Goal: Transaction & Acquisition: Download file/media

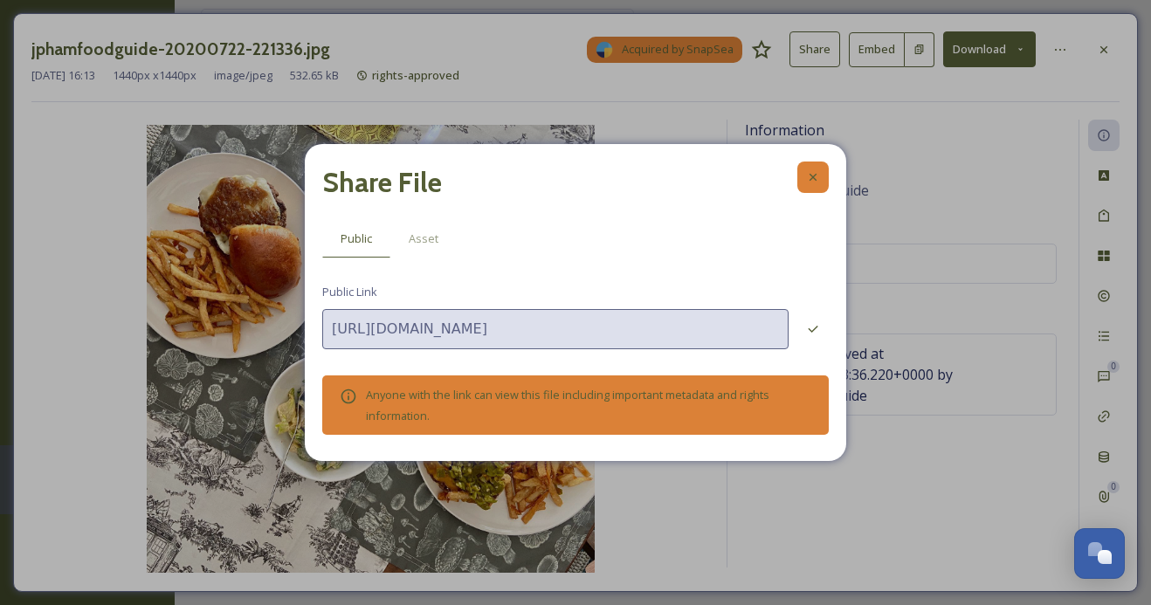
click at [811, 180] on icon at bounding box center [813, 177] width 7 height 7
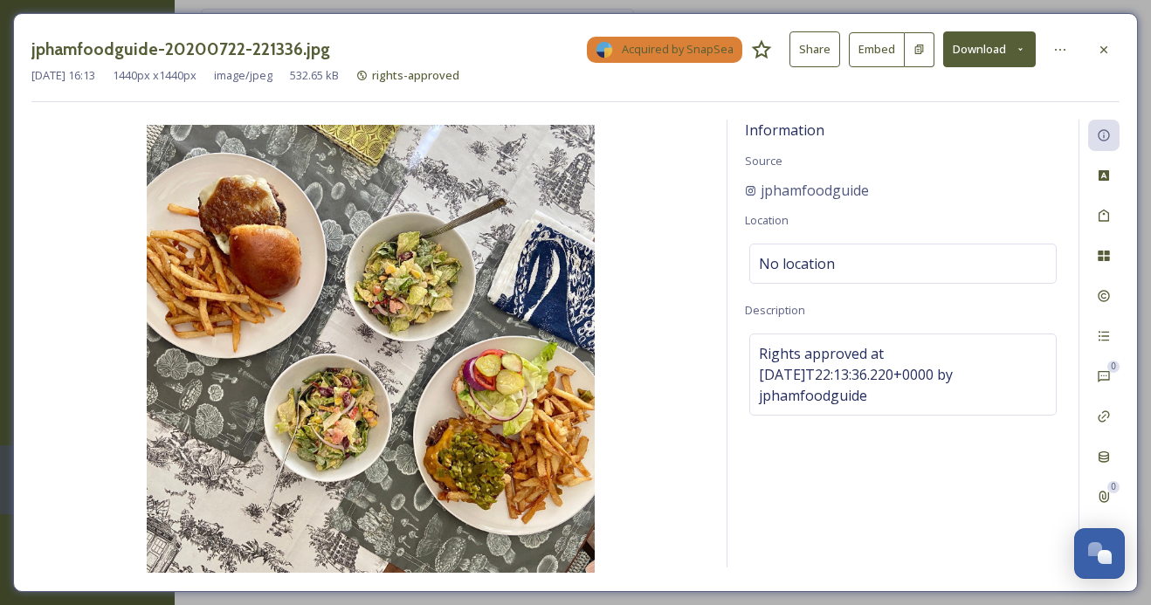
click at [1122, 44] on div "jphamfoodguide-20200722-221336.jpg Acquired by SnapSea Share Embed Download Jul…" at bounding box center [575, 302] width 1125 height 579
click at [1109, 56] on div at bounding box center [1103, 49] width 31 height 31
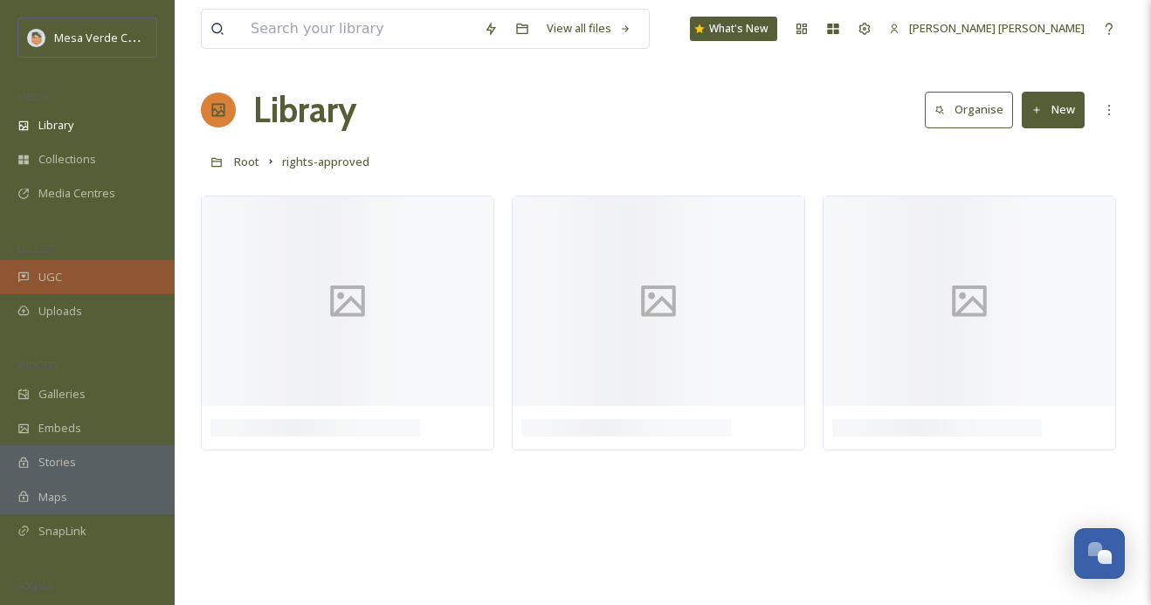
click at [77, 278] on div "UGC" at bounding box center [87, 277] width 175 height 34
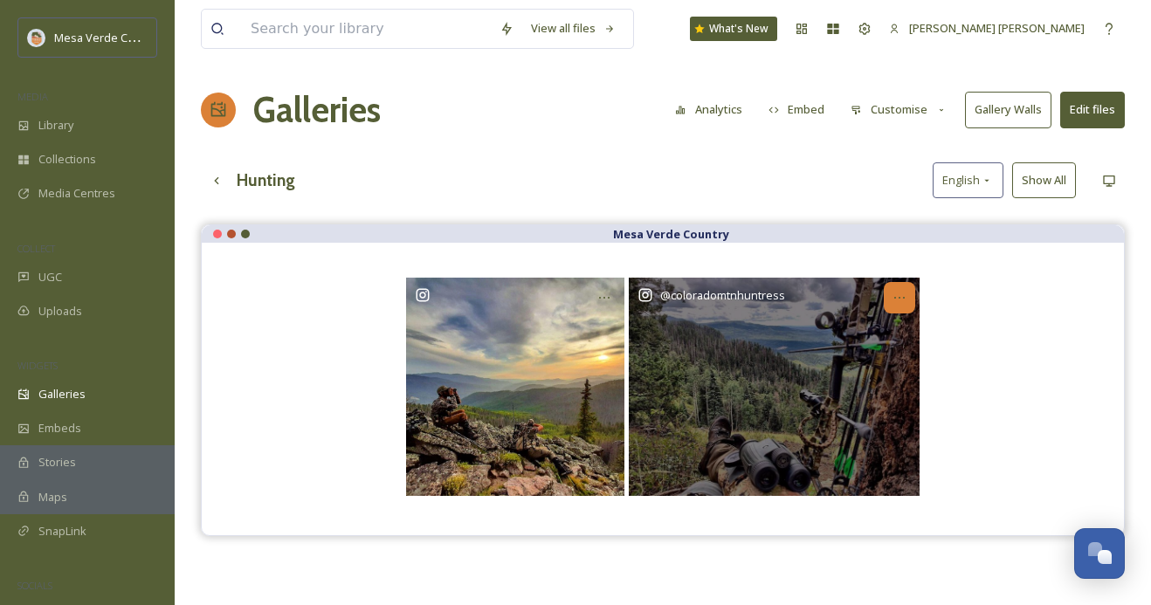
click at [905, 294] on icon at bounding box center [900, 298] width 14 height 14
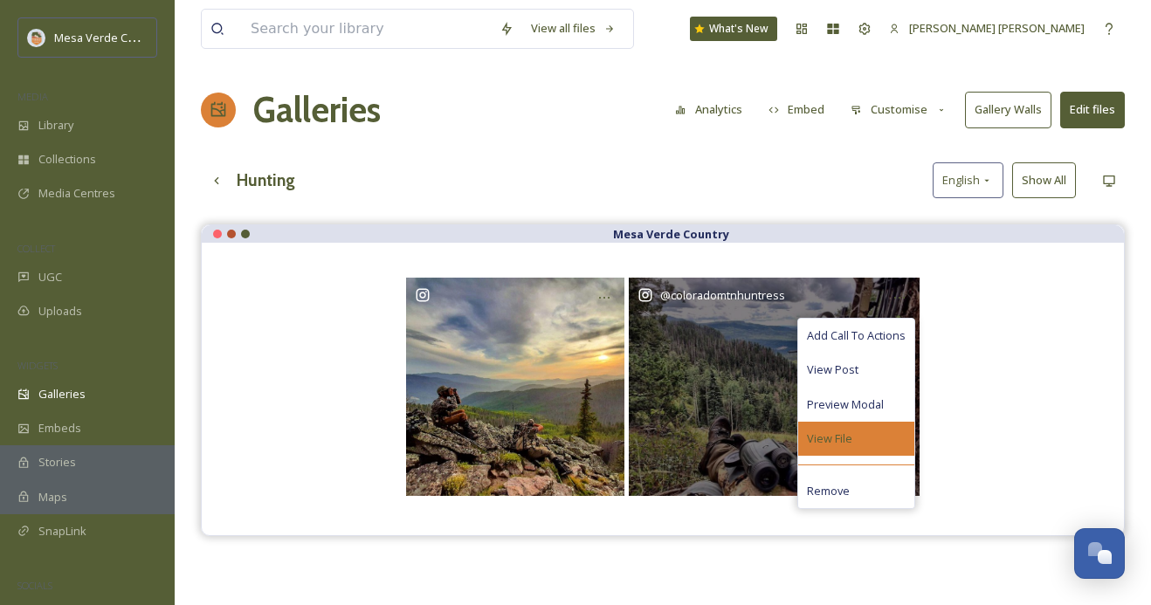
click at [834, 446] on div "View File" at bounding box center [856, 439] width 116 height 34
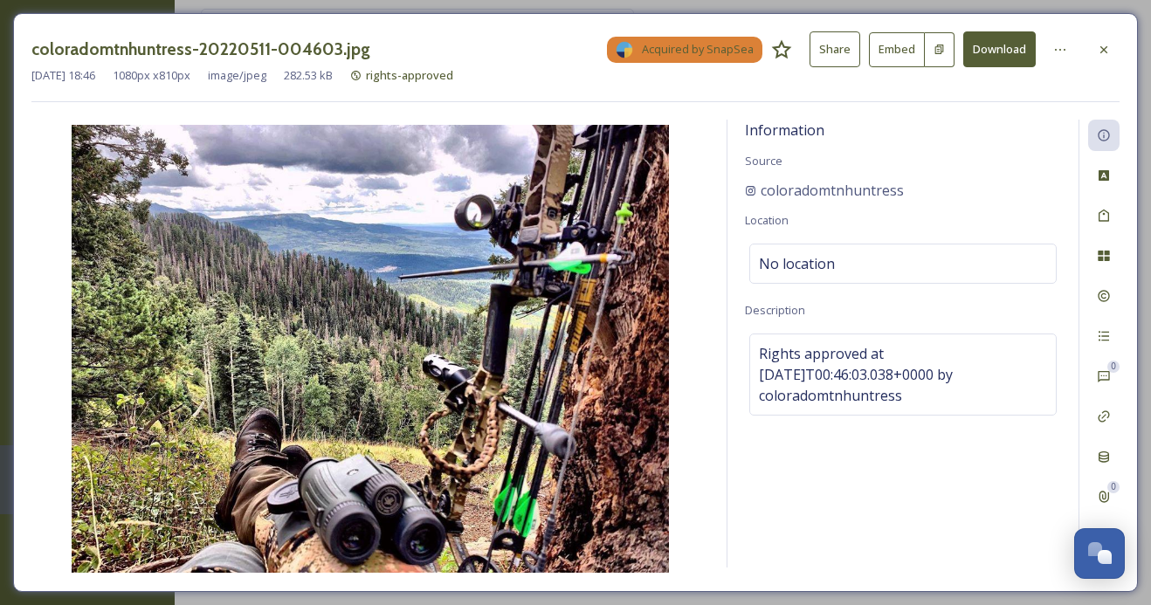
click at [966, 57] on button "Download" at bounding box center [999, 49] width 72 height 36
click at [1105, 40] on div at bounding box center [1103, 49] width 31 height 31
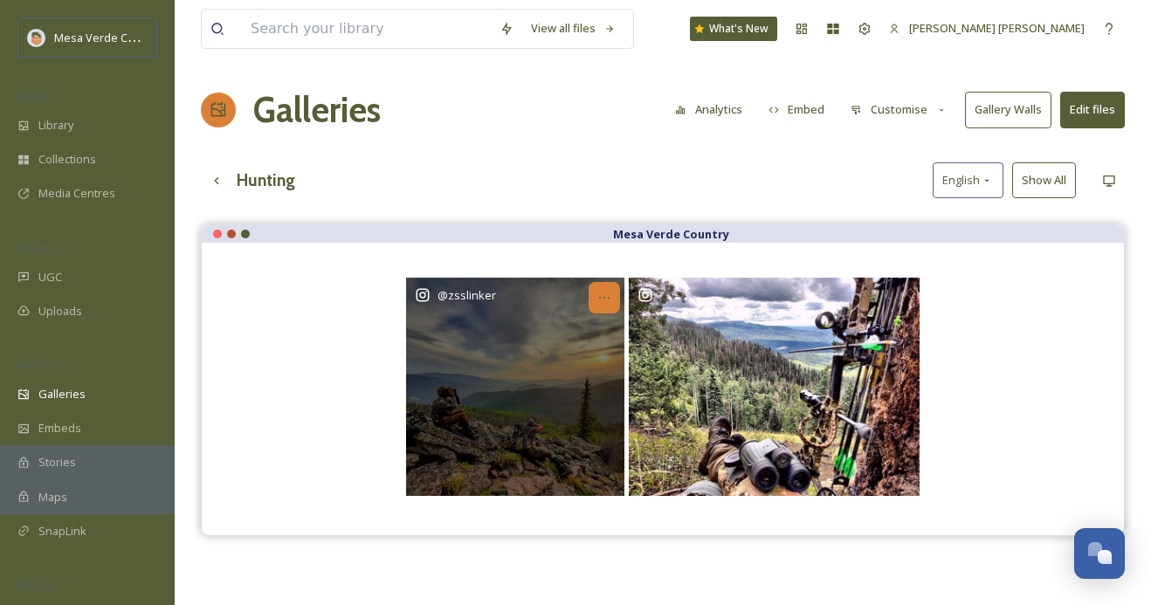
click at [603, 299] on icon at bounding box center [604, 298] width 14 height 14
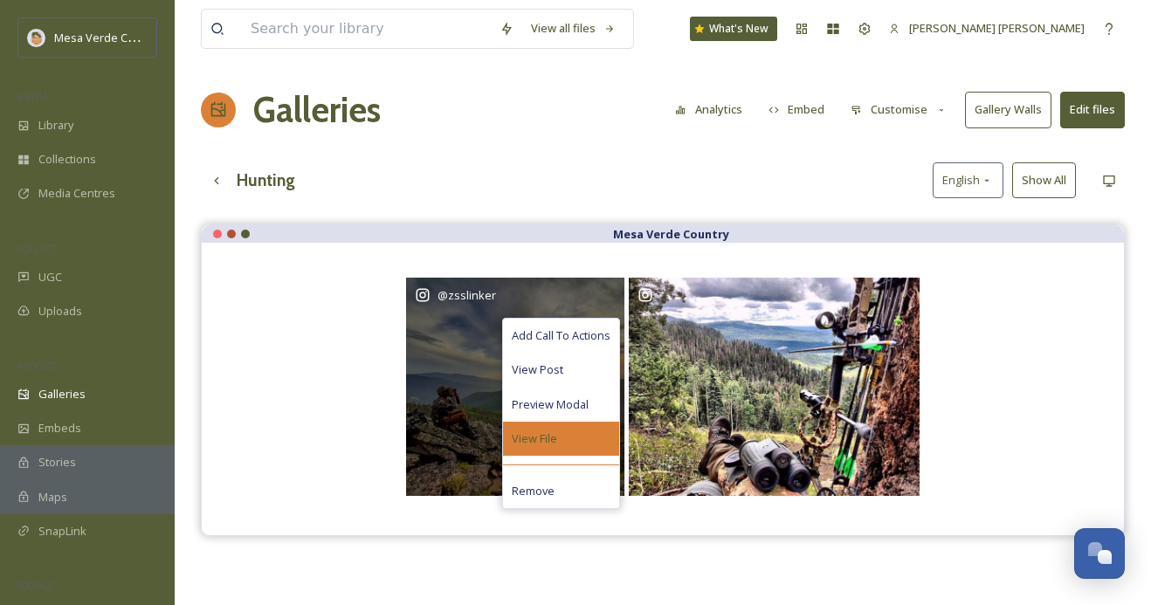
click at [562, 439] on div "View File" at bounding box center [561, 439] width 116 height 34
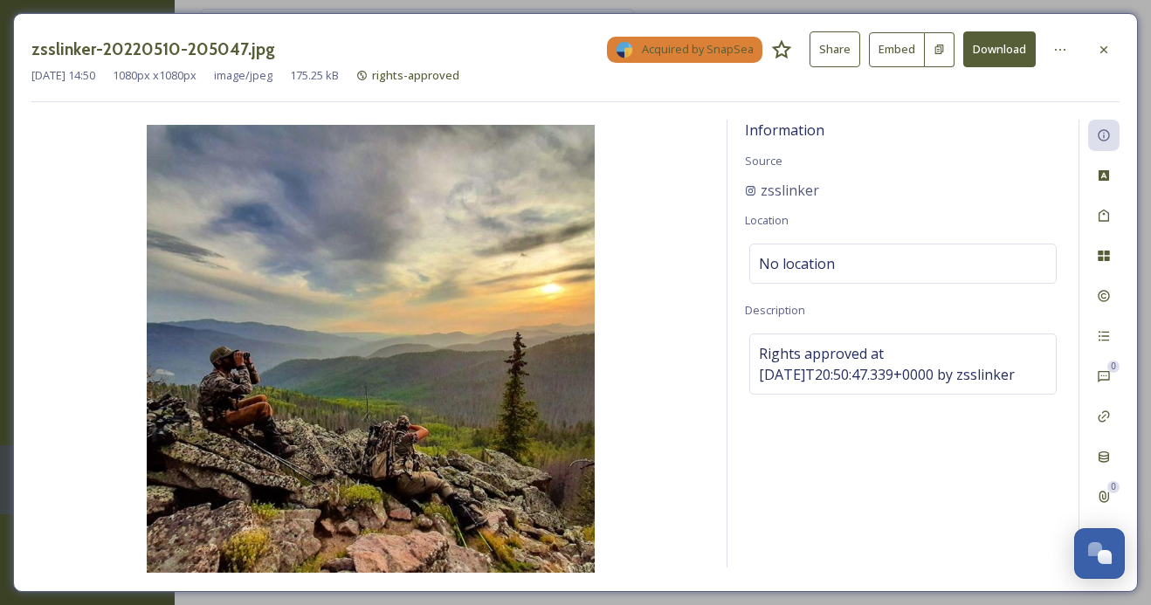
click at [991, 47] on button "Download" at bounding box center [999, 49] width 72 height 36
click at [1098, 43] on icon at bounding box center [1104, 50] width 14 height 14
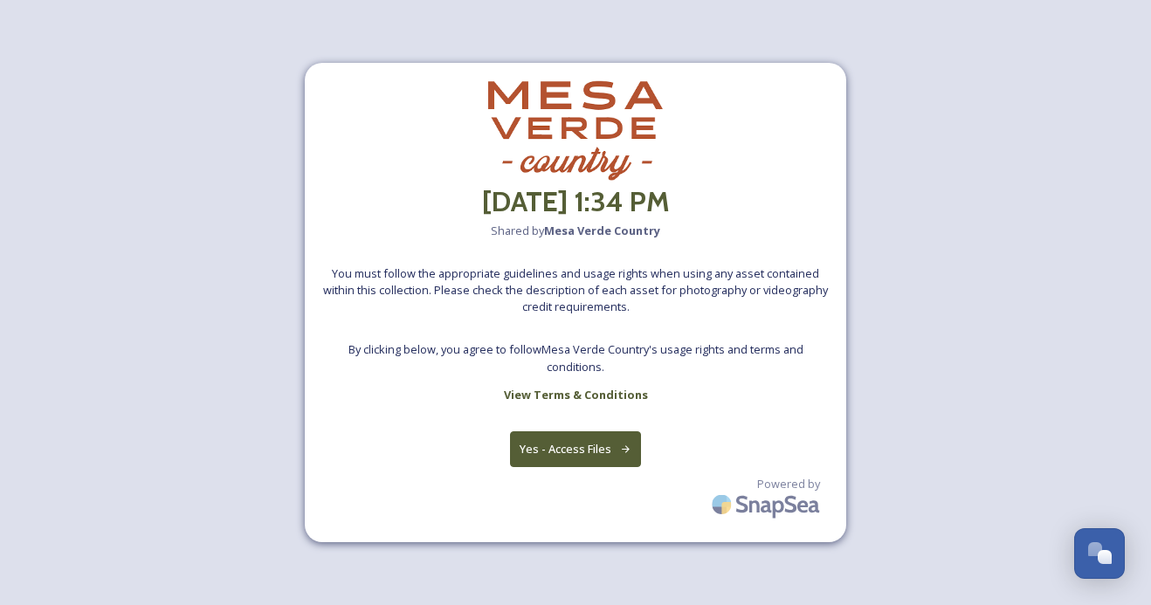
click at [597, 449] on button "Yes - Access Files" at bounding box center [575, 449] width 131 height 36
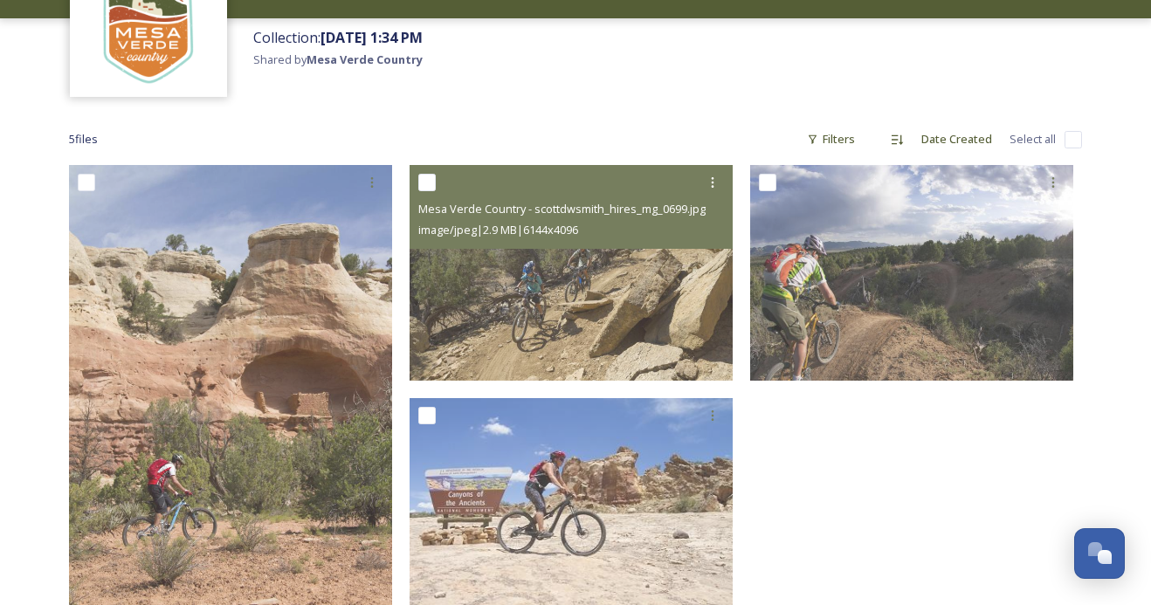
scroll to position [141, 0]
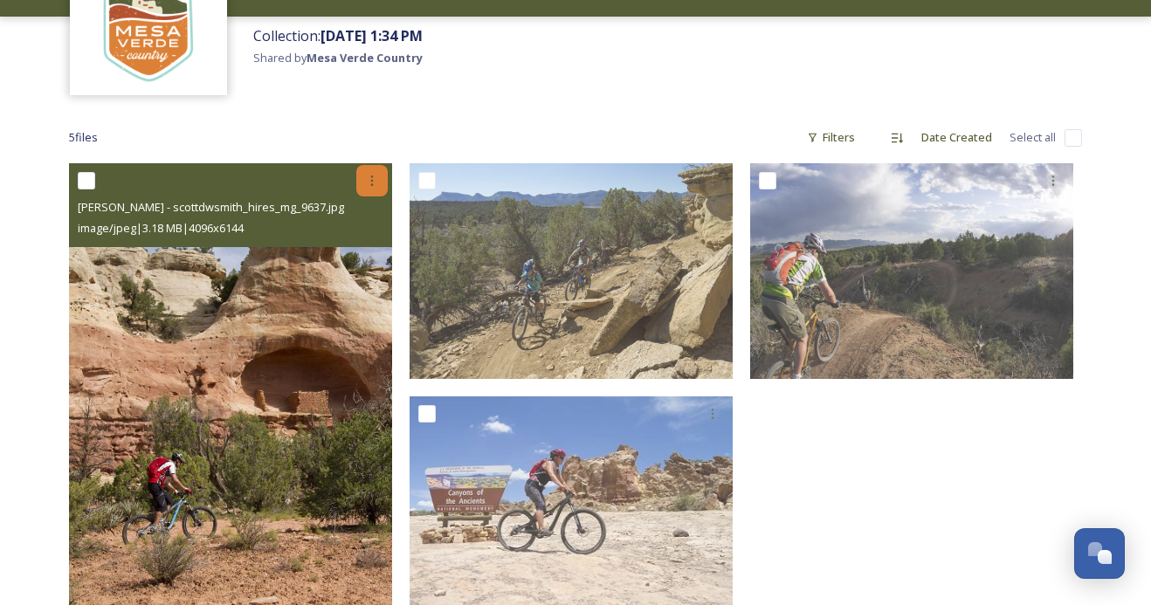
click at [362, 180] on div at bounding box center [371, 180] width 31 height 31
click at [353, 251] on span "Download" at bounding box center [351, 253] width 53 height 17
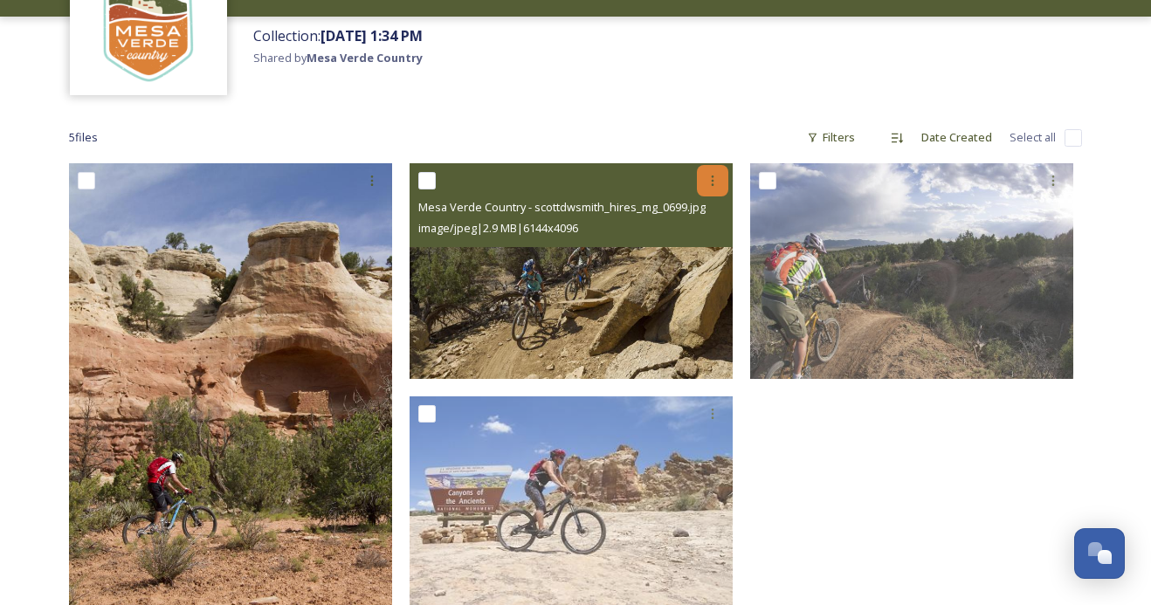
click at [707, 176] on icon at bounding box center [713, 181] width 14 height 14
click at [670, 249] on span "Download" at bounding box center [692, 253] width 53 height 17
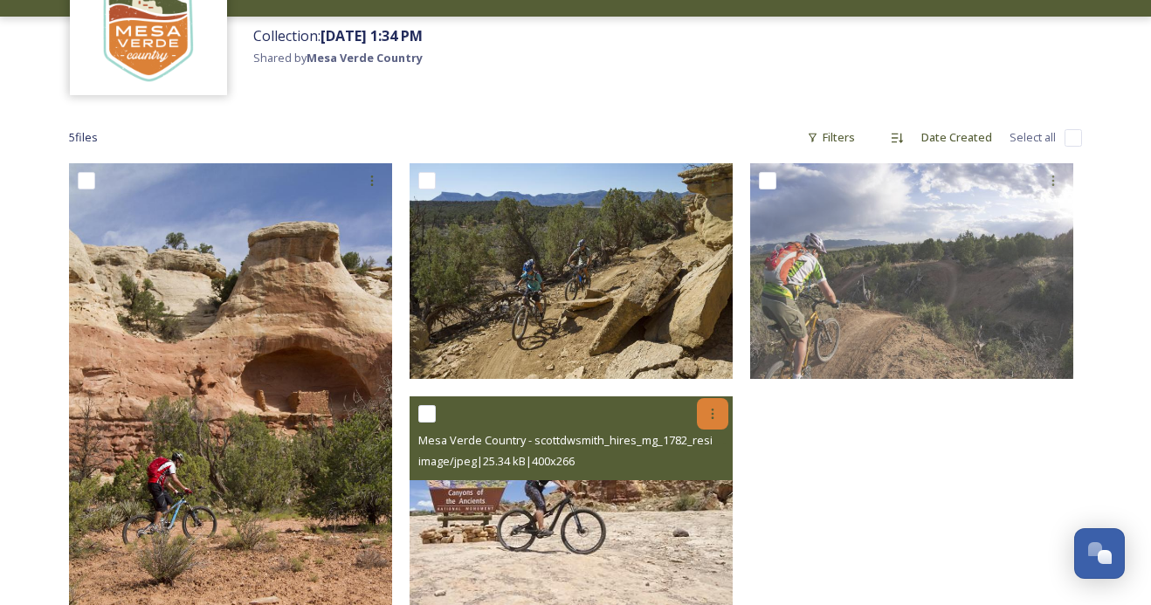
click at [715, 413] on icon at bounding box center [713, 414] width 14 height 14
click at [705, 478] on span "Download" at bounding box center [692, 486] width 53 height 17
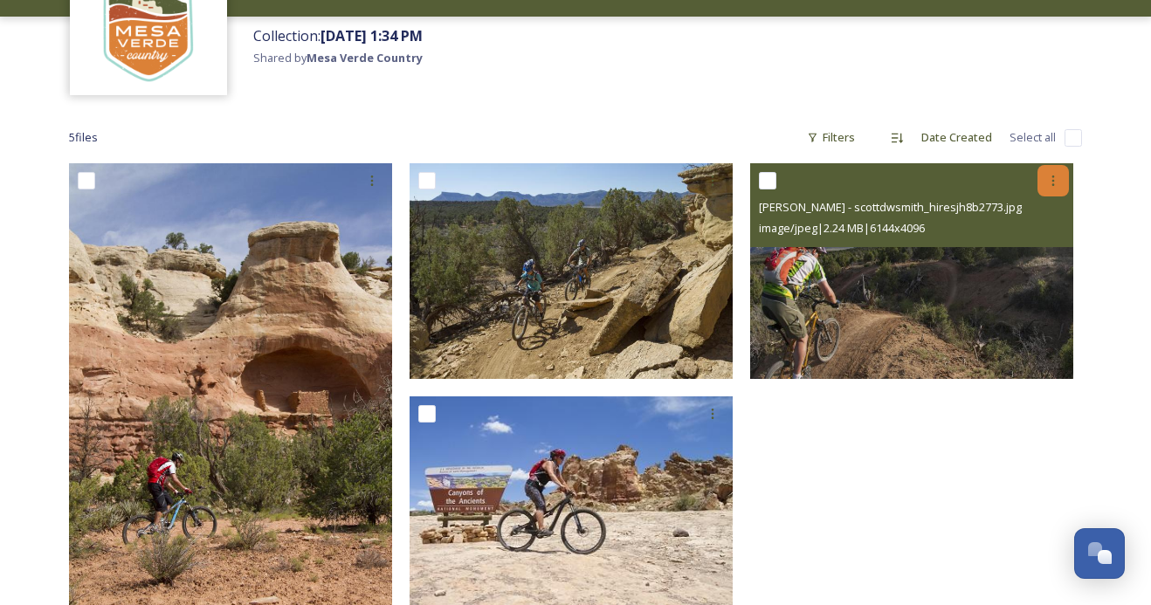
click at [1055, 178] on icon at bounding box center [1053, 181] width 14 height 14
click at [1023, 253] on span "Download" at bounding box center [1032, 253] width 53 height 17
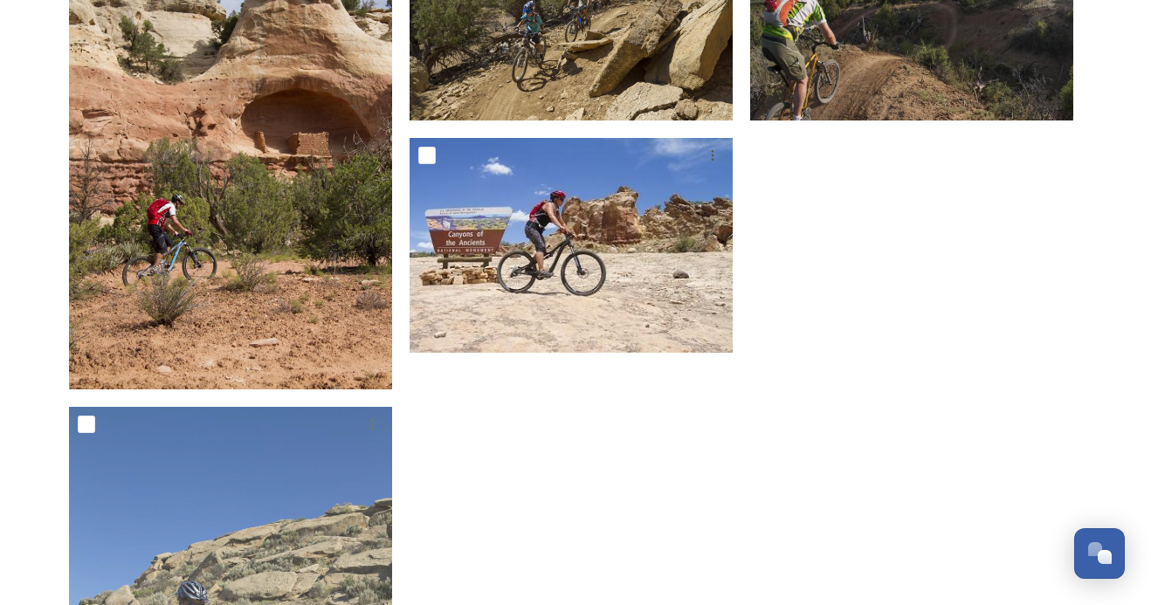
scroll to position [441, 0]
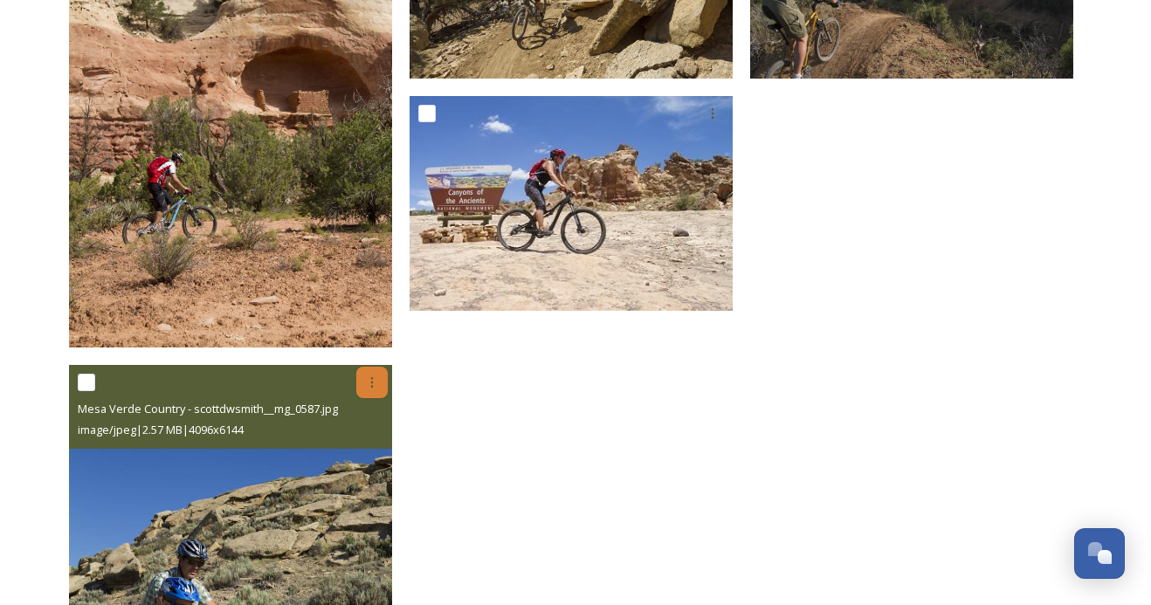
click at [376, 383] on icon at bounding box center [372, 383] width 14 height 14
click at [374, 452] on span "Download" at bounding box center [351, 454] width 53 height 17
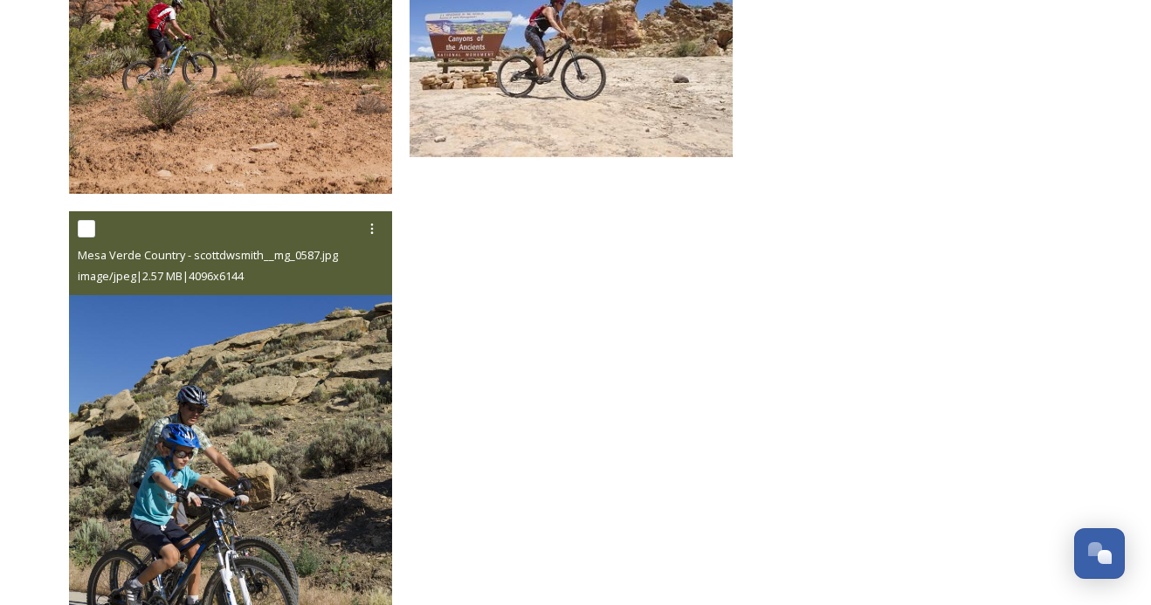
scroll to position [82, 0]
